Goal: Contribute content: Contribute content

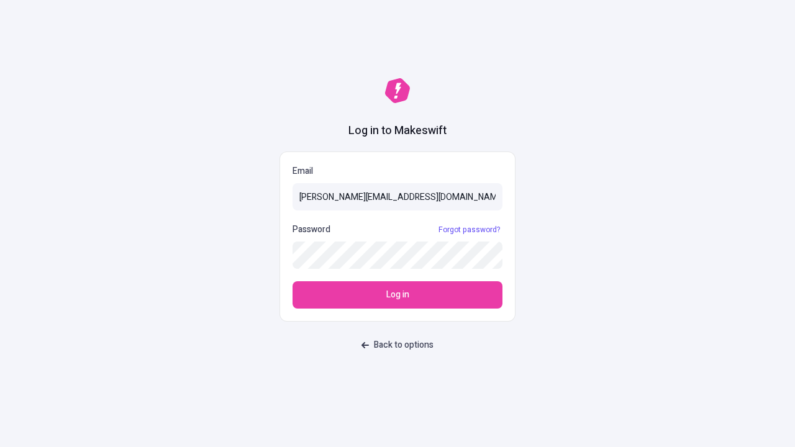
type input "[PERSON_NAME][EMAIL_ADDRESS][DOMAIN_NAME]"
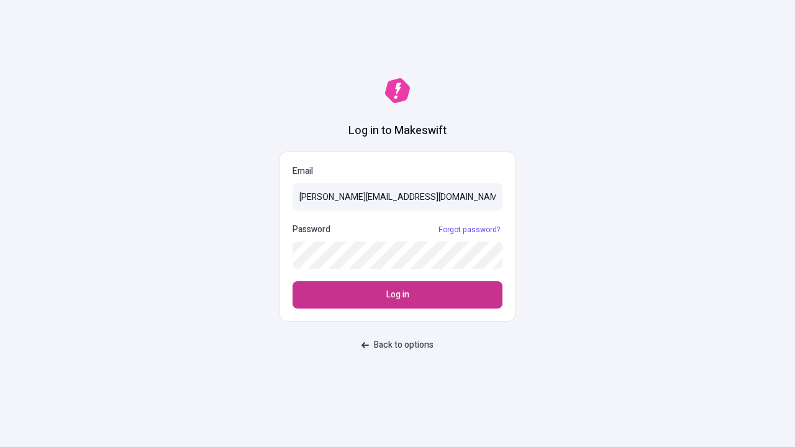
click at [398, 295] on span "Log in" at bounding box center [397, 295] width 23 height 14
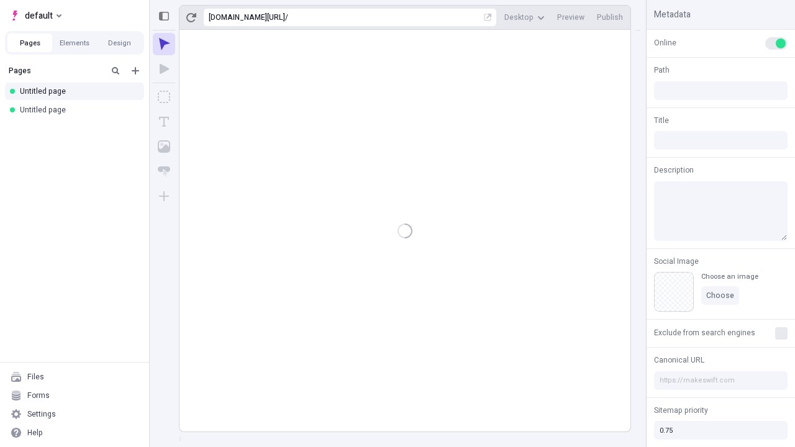
type input "/deep-link-compello"
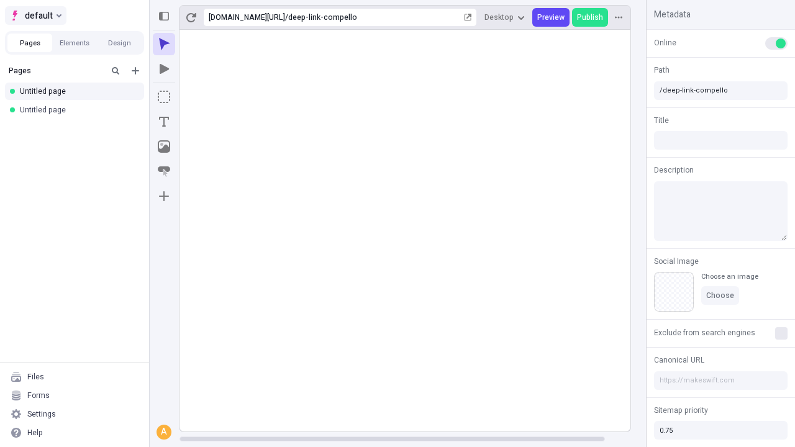
click at [35, 16] on span "default" at bounding box center [39, 15] width 28 height 15
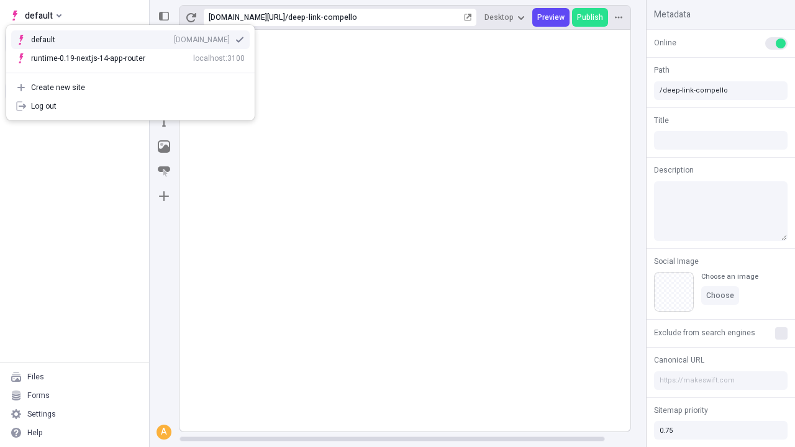
click at [130, 88] on div "Create new site" at bounding box center [138, 88] width 214 height 10
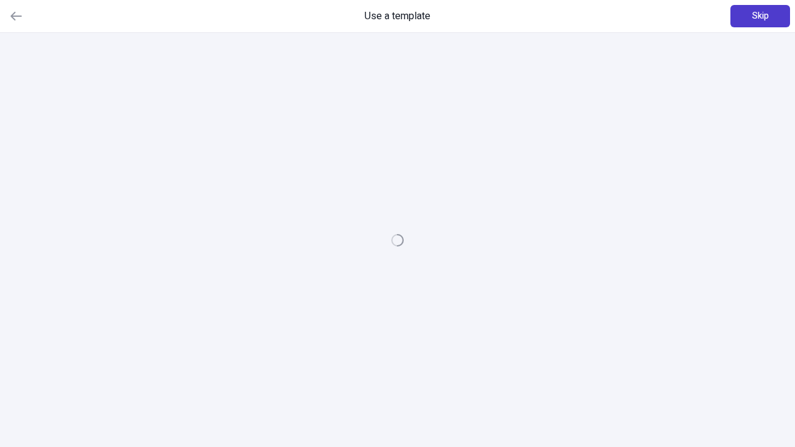
click at [760, 16] on span "Skip" at bounding box center [760, 16] width 17 height 14
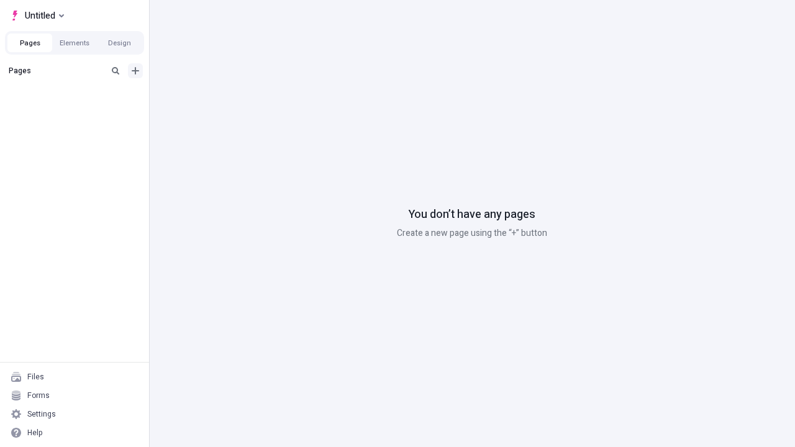
click at [135, 71] on icon "Add new" at bounding box center [135, 70] width 7 height 7
click at [201, 96] on span "Blank page" at bounding box center [208, 96] width 77 height 10
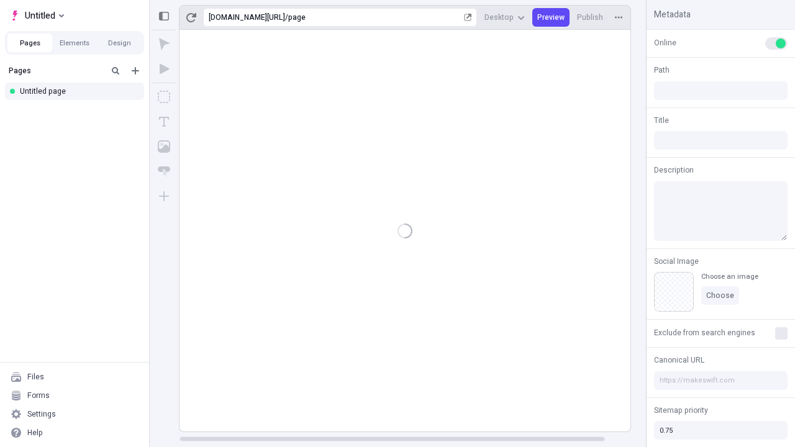
type input "/page"
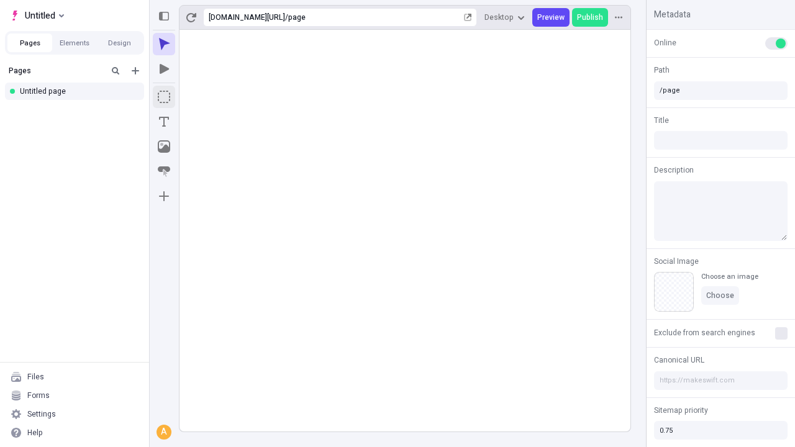
click at [164, 97] on icon "Box" at bounding box center [164, 97] width 12 height 12
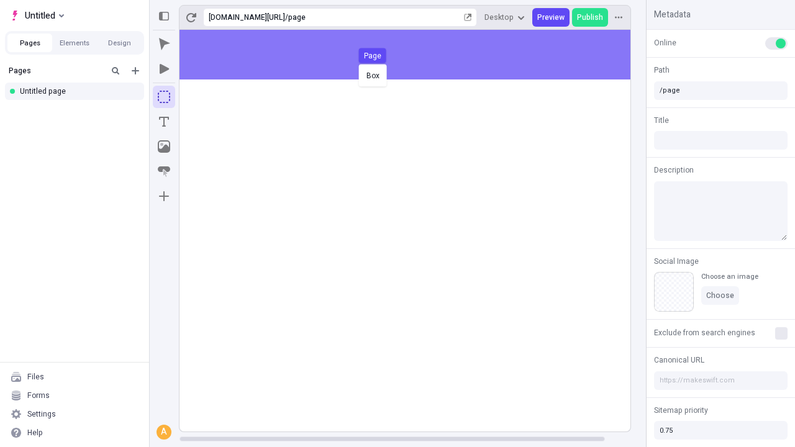
click at [404, 55] on div "Box Page" at bounding box center [397, 223] width 795 height 447
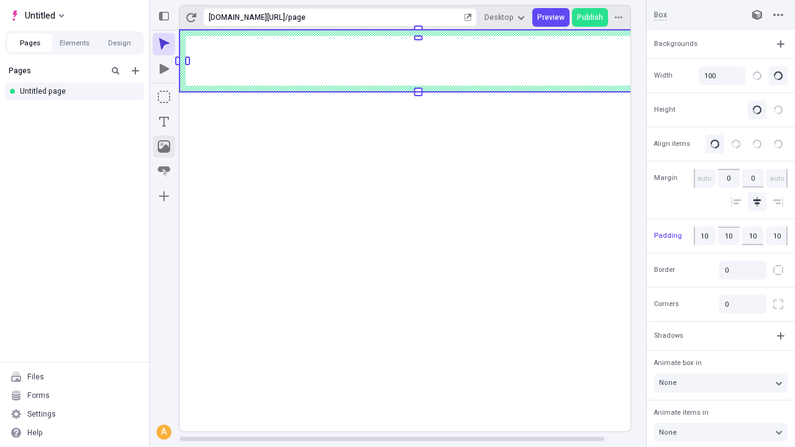
click at [164, 147] on icon "Image" at bounding box center [164, 146] width 12 height 12
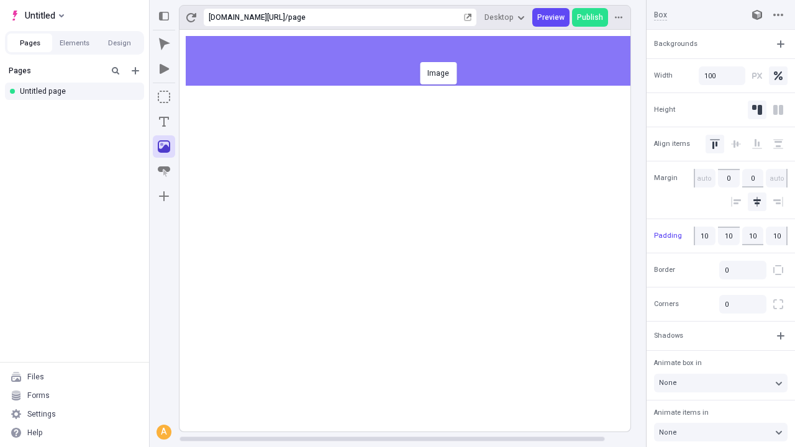
click at [418, 61] on div "Image" at bounding box center [397, 223] width 795 height 447
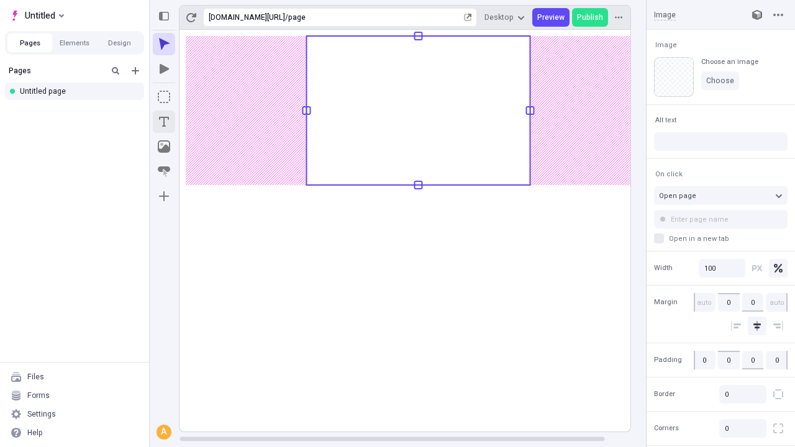
click at [164, 122] on icon "Text" at bounding box center [164, 122] width 10 height 10
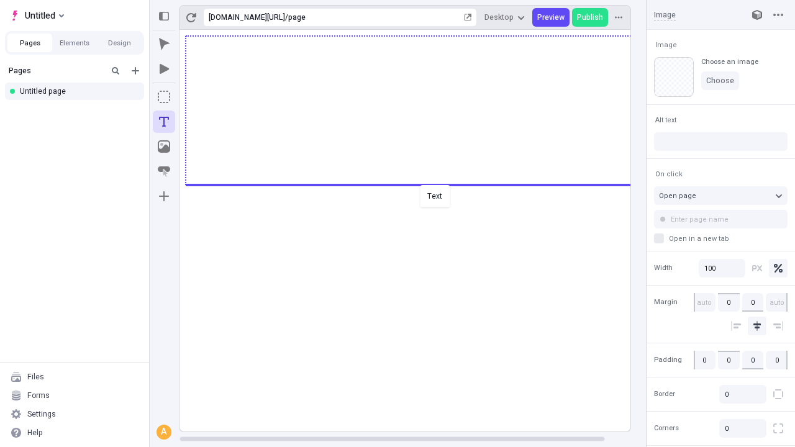
click at [418, 184] on div "Text" at bounding box center [397, 223] width 795 height 447
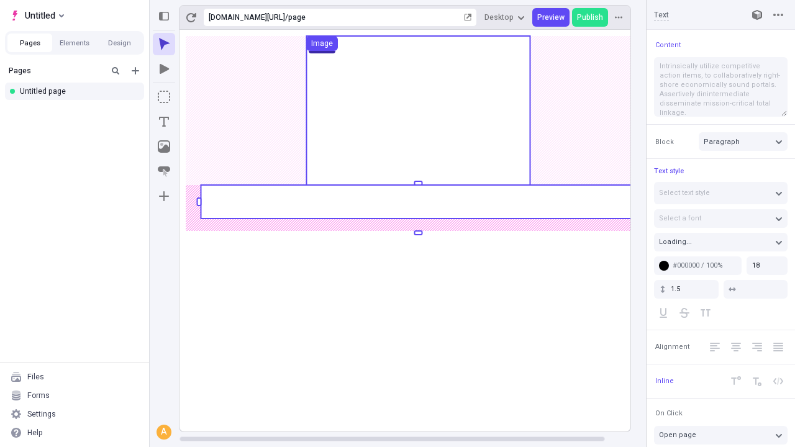
click at [418, 202] on rect at bounding box center [418, 202] width 435 height 34
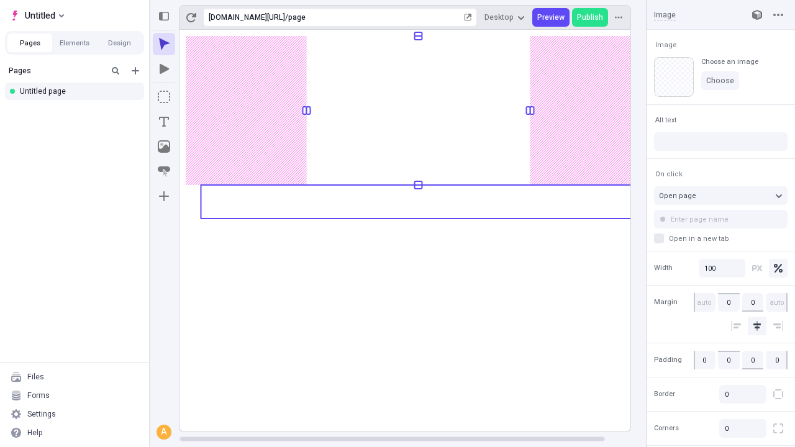
click at [418, 202] on rect at bounding box center [419, 231] width 478 height 402
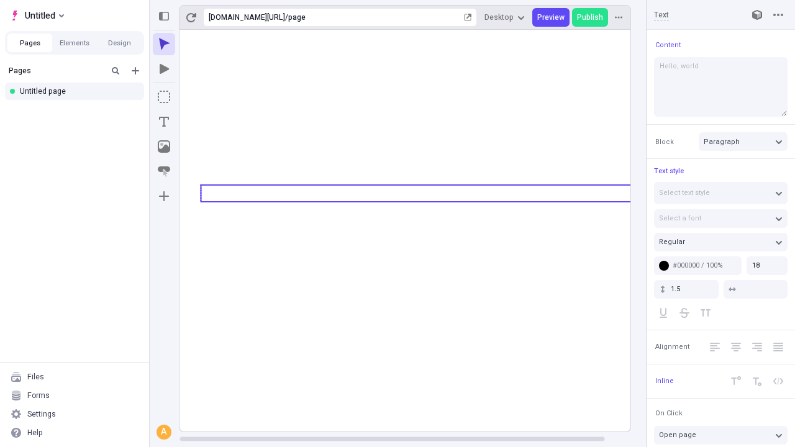
type textarea "Hello, world!"
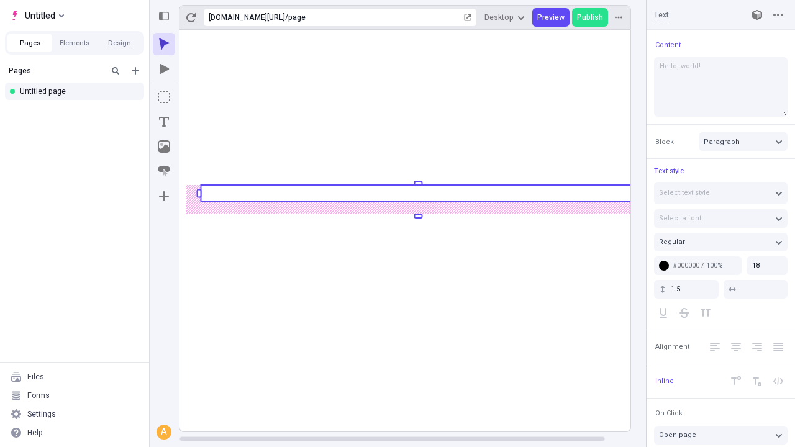
click at [164, 147] on icon "Image" at bounding box center [164, 146] width 12 height 12
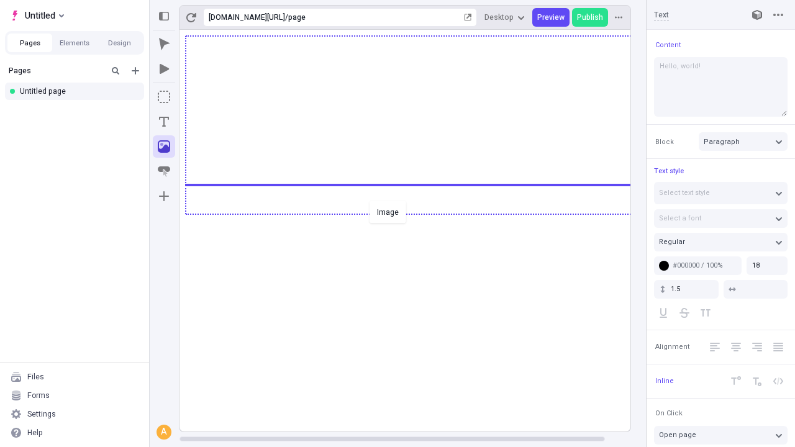
click at [418, 213] on div "Image" at bounding box center [397, 223] width 795 height 447
